Goal: Complete application form

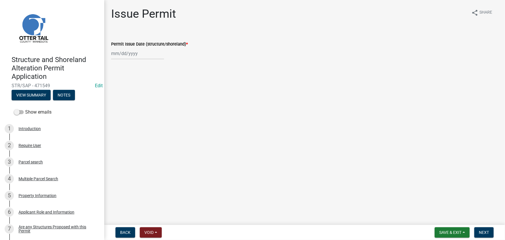
click at [158, 56] on div at bounding box center [137, 53] width 53 height 12
select select "9"
select select "2025"
click at [151, 83] on div "5" at bounding box center [153, 84] width 9 height 9
type input "[DATE]"
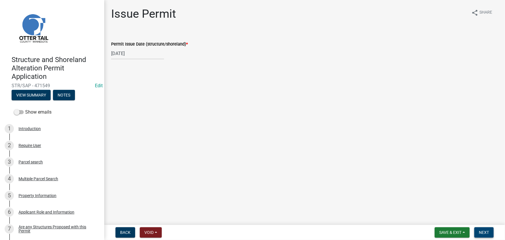
click at [479, 229] on button "Next" at bounding box center [483, 232] width 19 height 10
click at [488, 232] on span "Next" at bounding box center [484, 232] width 10 height 5
